Goal: Find contact information: Find contact information

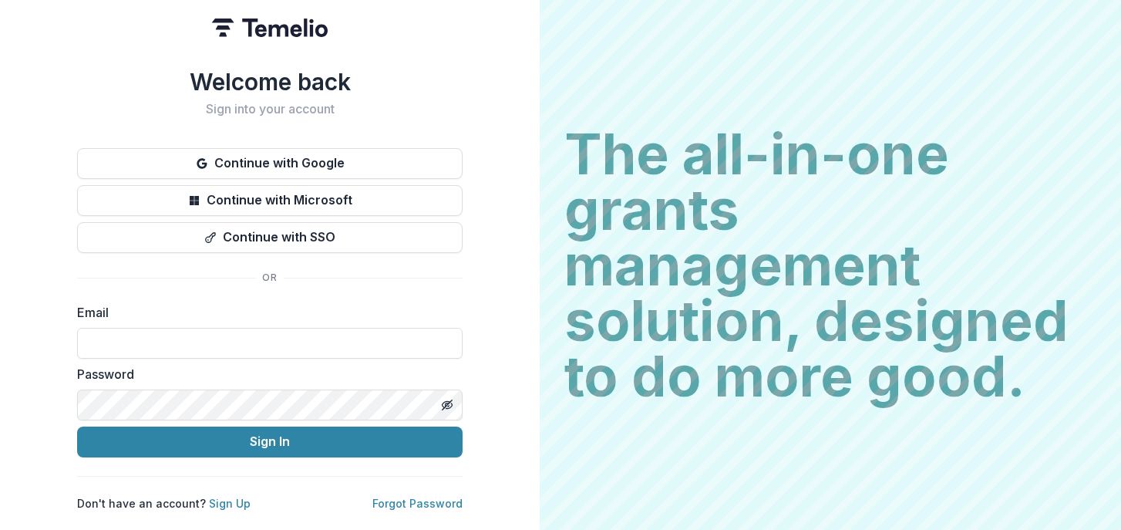
click at [167, 355] on form "Email Password Sign In" at bounding box center [269, 380] width 385 height 154
click at [171, 343] on input at bounding box center [269, 343] width 385 height 31
click at [489, 55] on div "Welcome back Sign into your account Continue with Google Continue with Microsof…" at bounding box center [270, 265] width 540 height 530
click at [303, 358] on form "Email Password Sign In" at bounding box center [269, 380] width 385 height 154
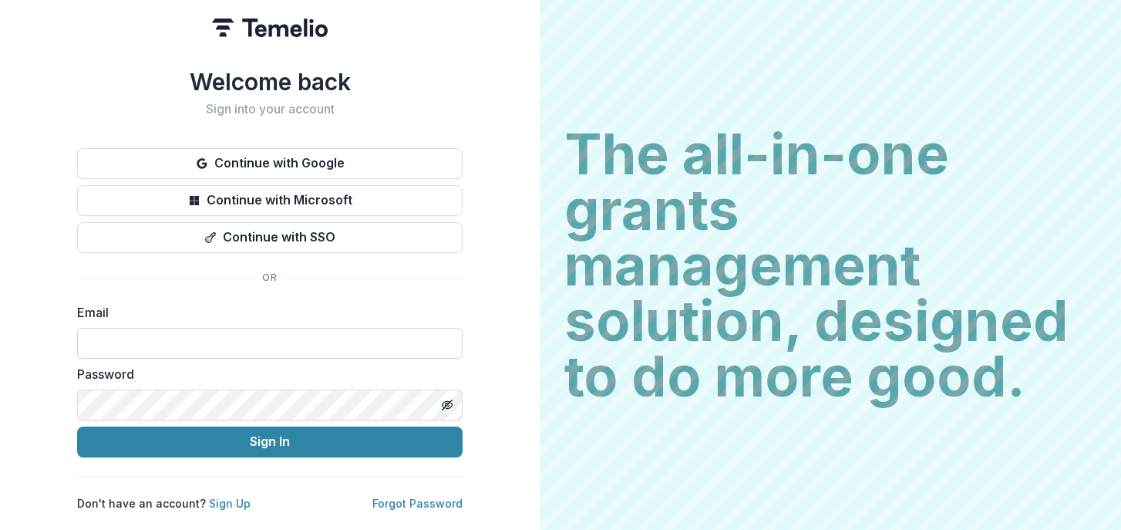
click at [142, 332] on input at bounding box center [269, 343] width 385 height 31
type input "**********"
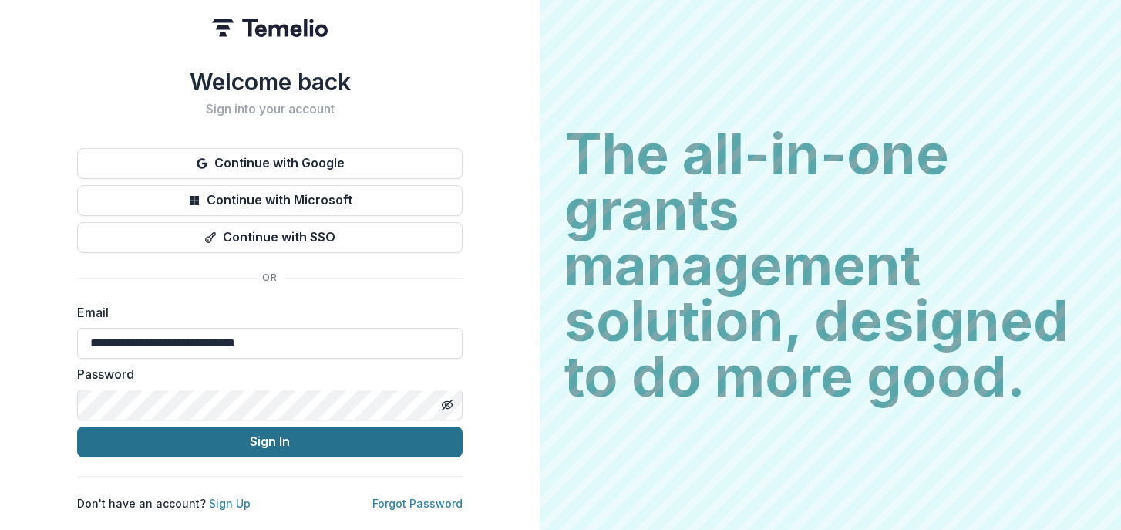
click at [134, 426] on button "Sign In" at bounding box center [269, 441] width 385 height 31
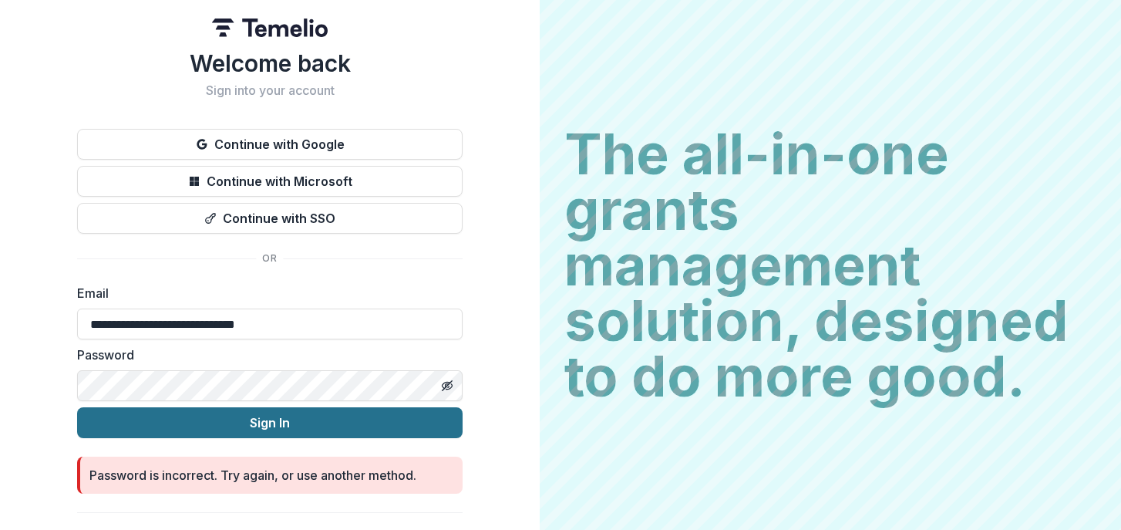
click at [242, 428] on button "Sign In" at bounding box center [269, 422] width 385 height 31
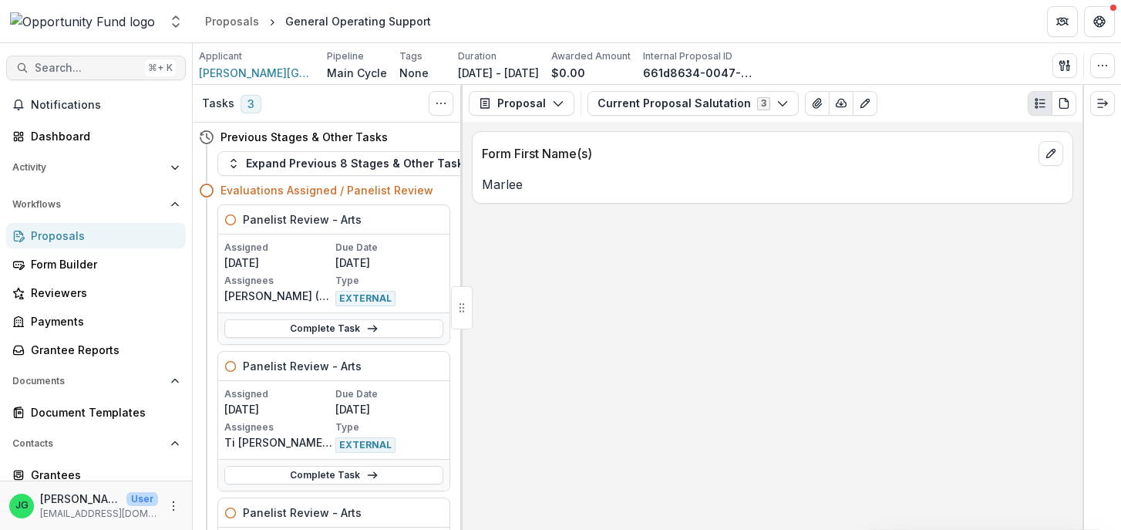
click at [85, 65] on span "Search..." at bounding box center [87, 68] width 104 height 13
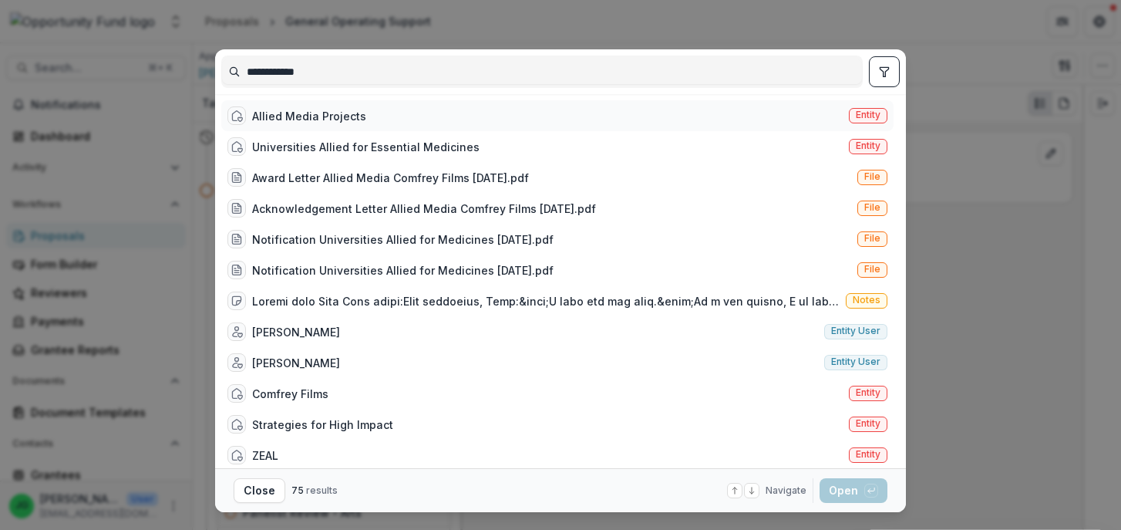
type input "**********"
click at [285, 110] on div "Allied Media Projects" at bounding box center [309, 116] width 114 height 16
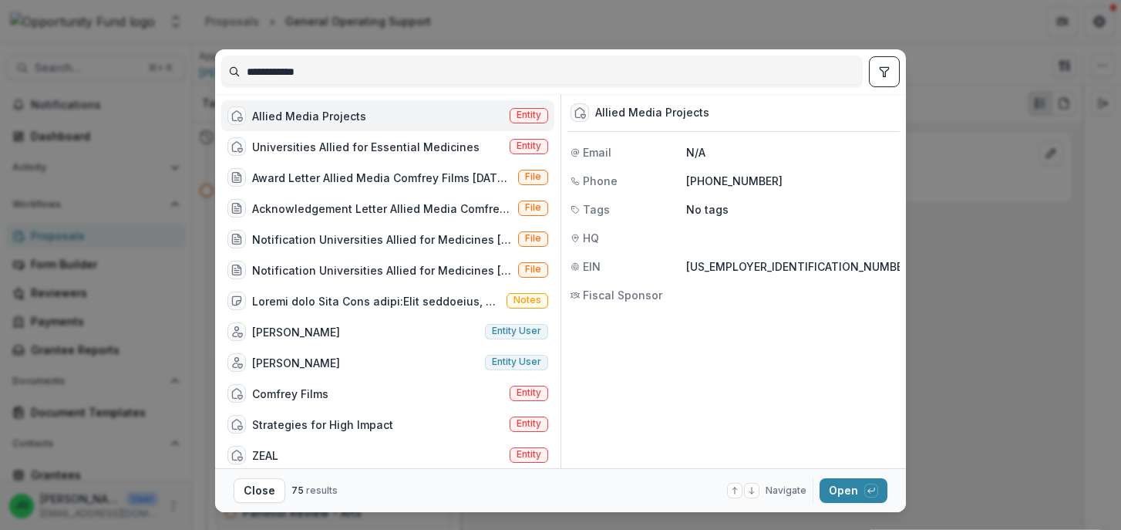
click at [834, 504] on footer "Close 75 results Navigate up and down with arrow keys Open with enter key" at bounding box center [560, 490] width 691 height 44
click at [840, 495] on button "Open with enter key" at bounding box center [854, 490] width 68 height 25
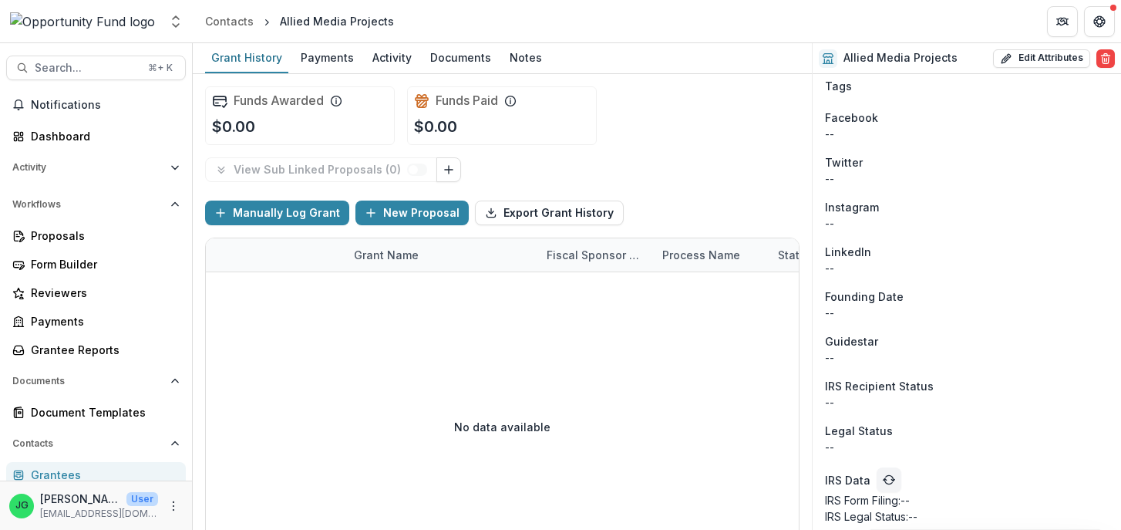
scroll to position [1480, 0]
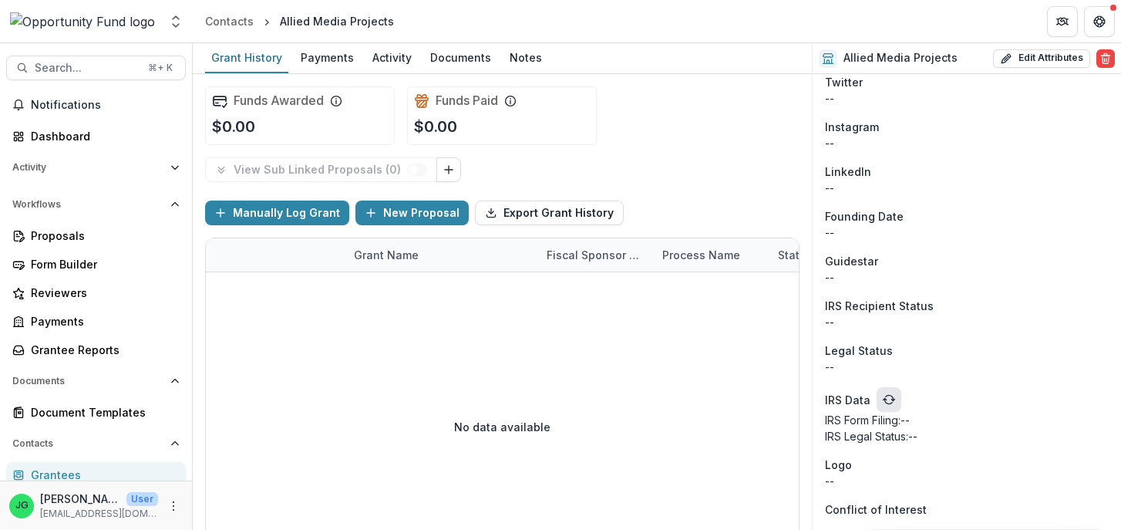
click at [889, 389] on button "refresh" at bounding box center [889, 399] width 25 height 25
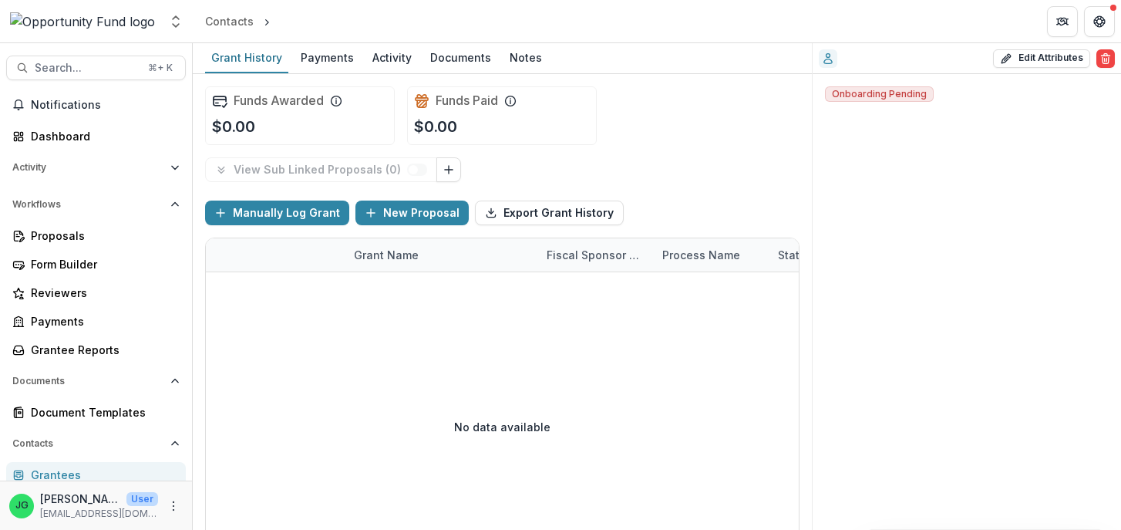
scroll to position [0, 0]
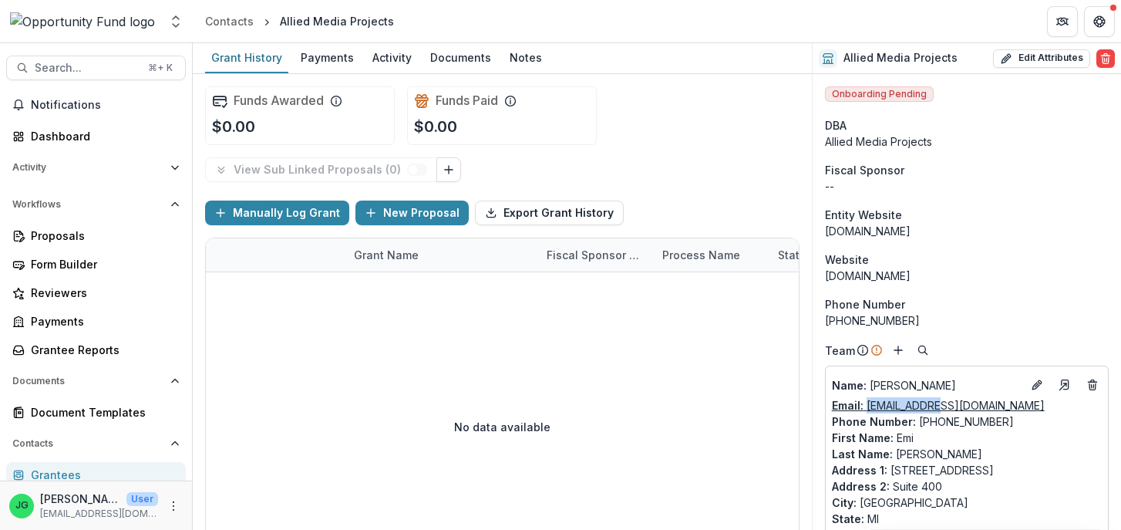
drag, startPoint x: 957, startPoint y: 404, endPoint x: 867, endPoint y: 412, distance: 89.8
click at [867, 412] on div "Email: [EMAIL_ADDRESS][DOMAIN_NAME]" at bounding box center [967, 405] width 270 height 16
copy link "[EMAIL_ADDRESS][DOMAIN_NAME]"
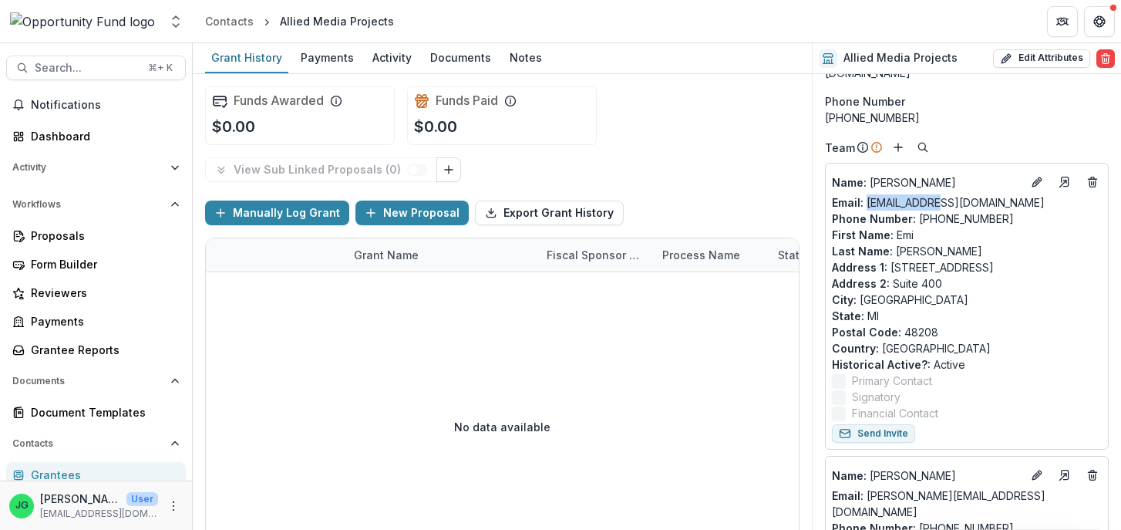
scroll to position [330, 0]
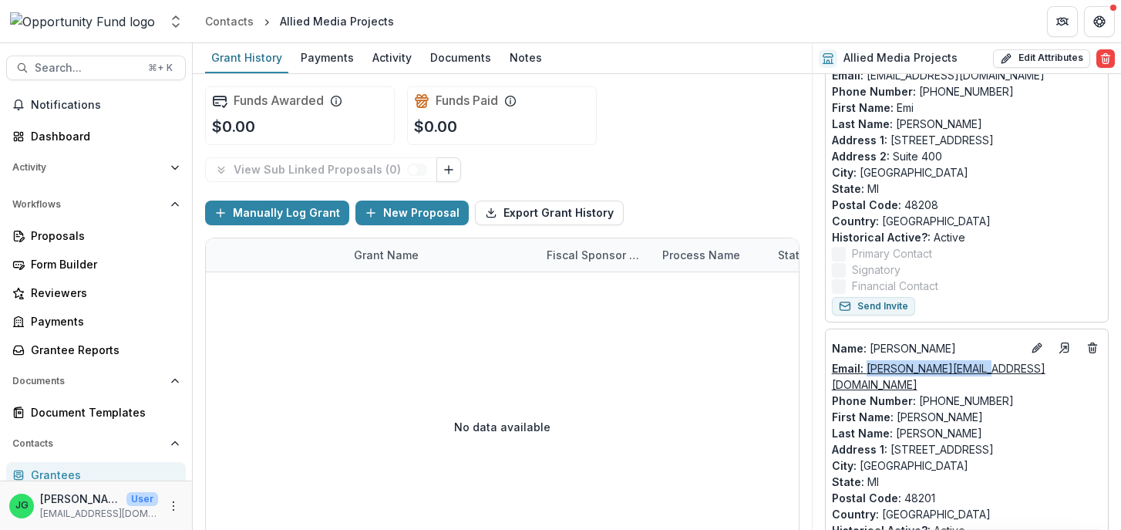
drag, startPoint x: 978, startPoint y: 369, endPoint x: 867, endPoint y: 375, distance: 111.2
click at [867, 375] on div "Email: [PERSON_NAME][EMAIL_ADDRESS][DOMAIN_NAME]" at bounding box center [967, 376] width 270 height 32
copy link "[PERSON_NAME][EMAIL_ADDRESS][DOMAIN_NAME]"
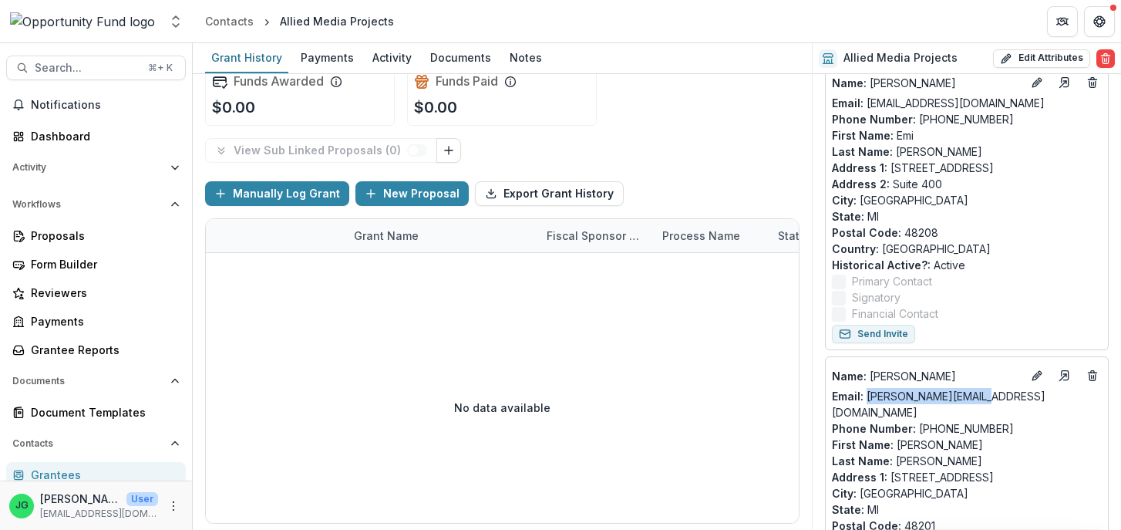
scroll to position [472, 0]
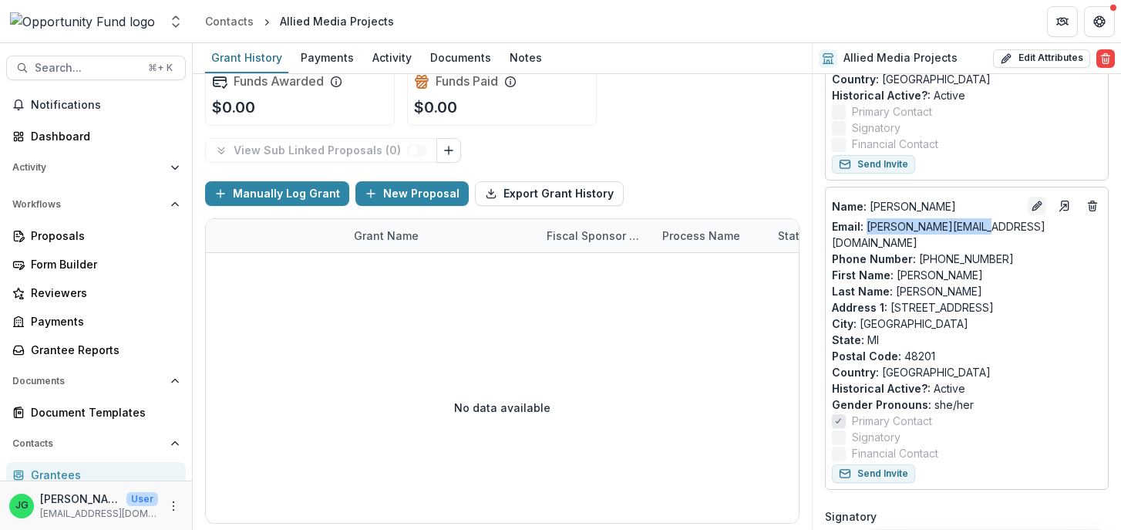
click at [1038, 201] on icon "Edit" at bounding box center [1037, 206] width 12 height 12
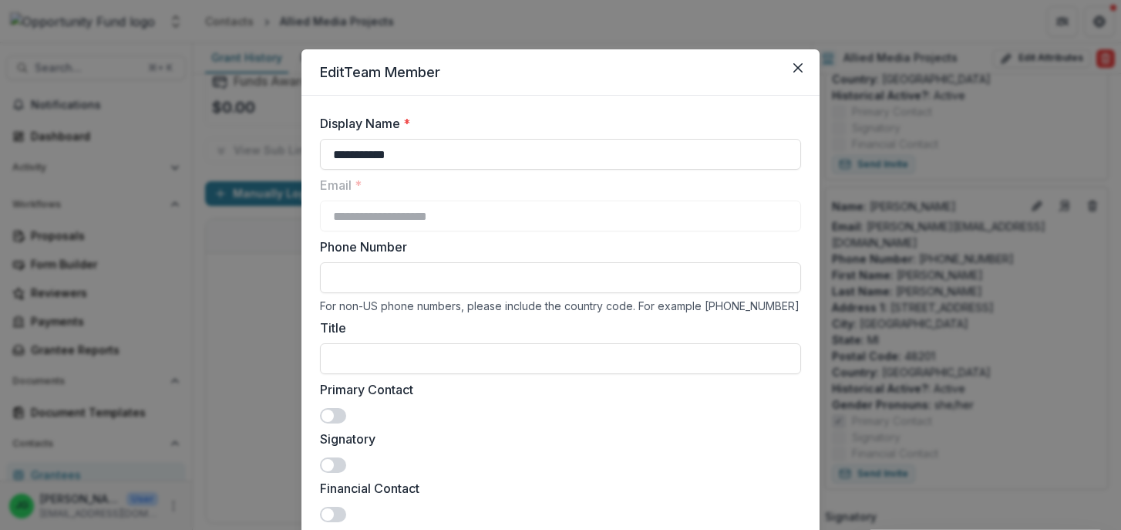
scroll to position [92, 0]
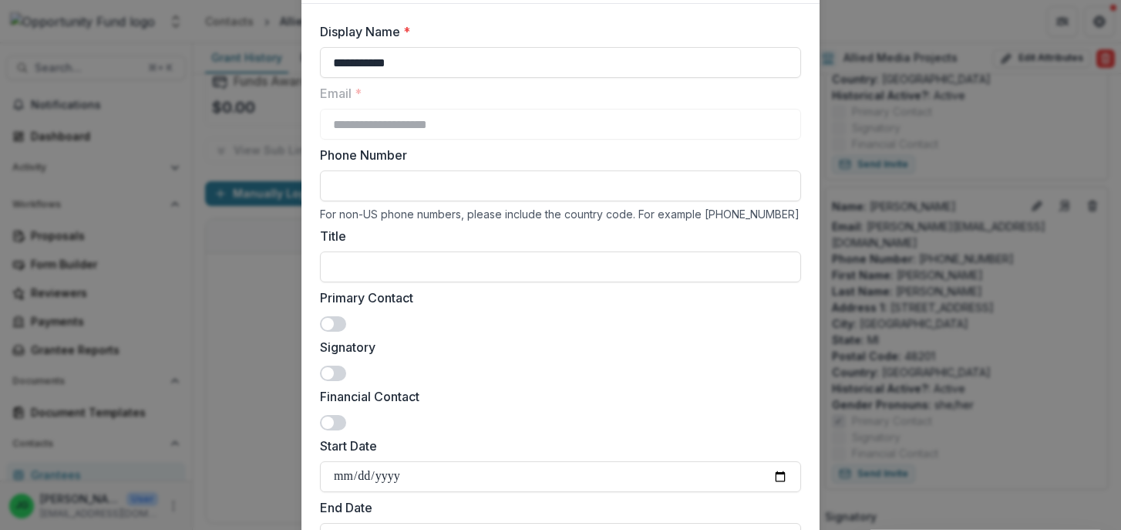
click at [334, 324] on span at bounding box center [327, 324] width 12 height 12
click at [334, 375] on span at bounding box center [333, 372] width 26 height 15
click at [334, 419] on span at bounding box center [333, 422] width 26 height 15
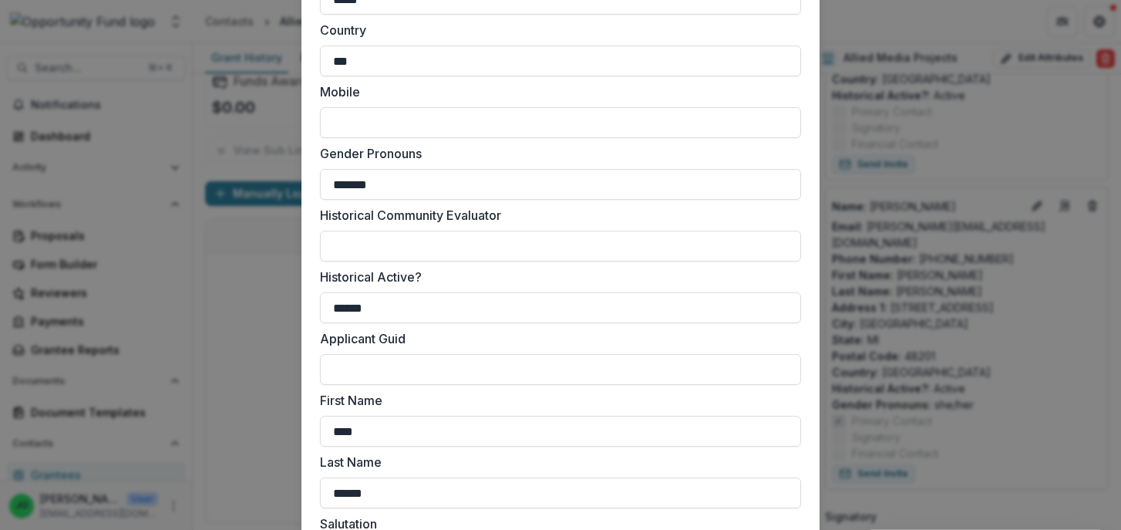
scroll to position [1271, 0]
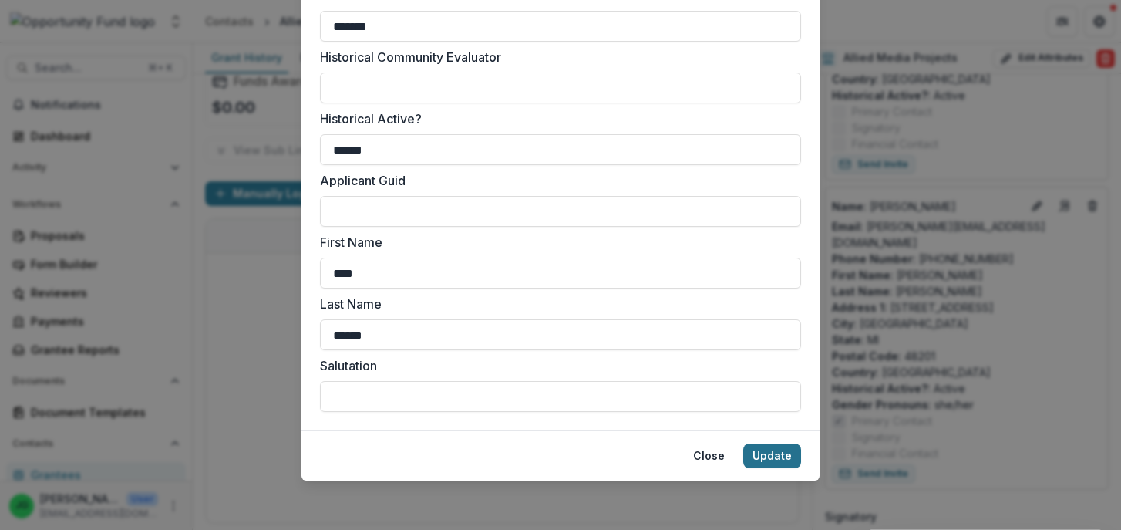
click at [776, 458] on button "Update" at bounding box center [772, 455] width 58 height 25
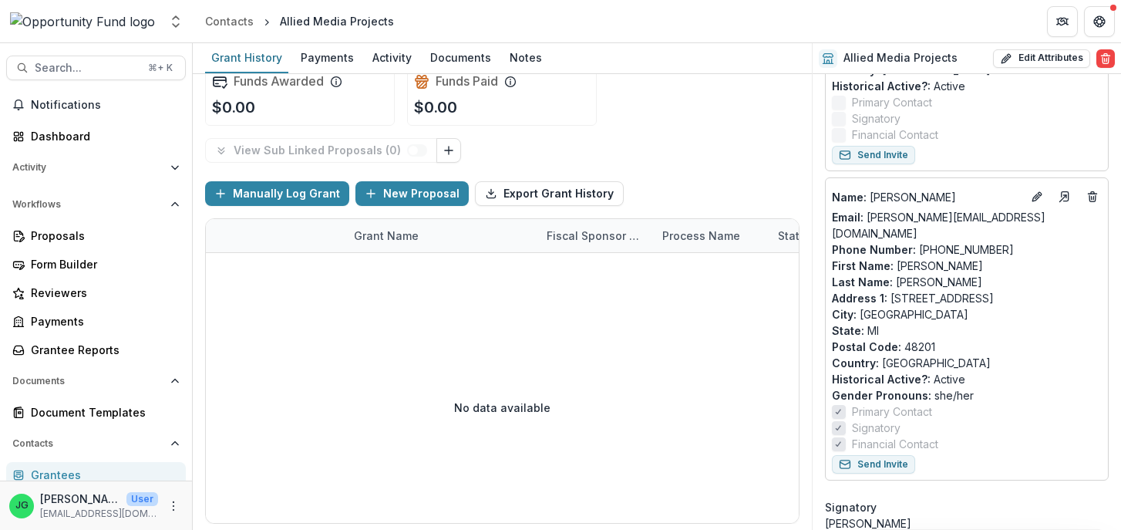
scroll to position [501, 0]
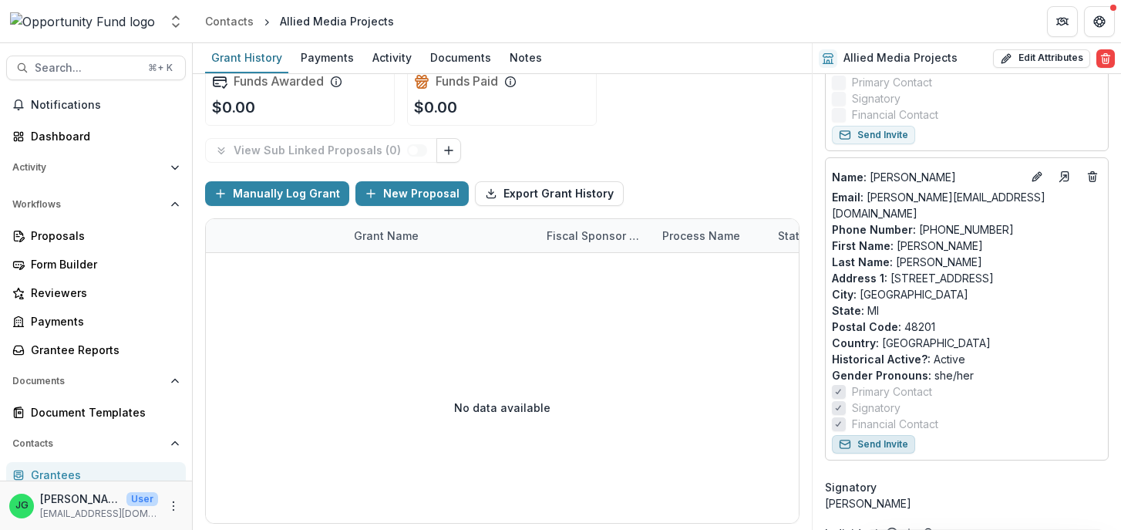
click at [891, 435] on button "Send Invite" at bounding box center [873, 444] width 83 height 19
